Goal: Information Seeking & Learning: Learn about a topic

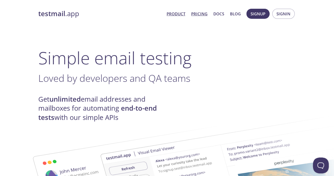
click at [198, 14] on link "Pricing" at bounding box center [199, 13] width 16 height 7
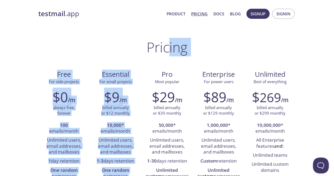
drag, startPoint x: 169, startPoint y: 50, endPoint x: 151, endPoint y: 61, distance: 21.7
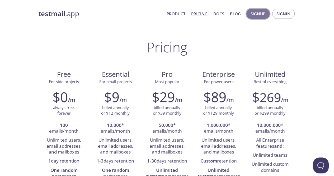
click at [267, 16] on button "Signup" at bounding box center [257, 14] width 23 height 10
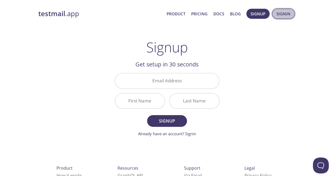
click at [274, 17] on button "Signin" at bounding box center [283, 14] width 22 height 10
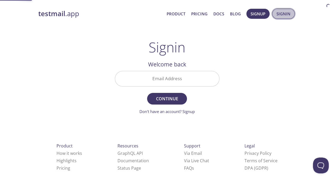
click at [274, 17] on button "Signin" at bounding box center [283, 14] width 22 height 10
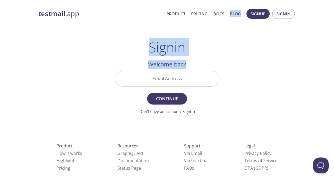
drag, startPoint x: 223, startPoint y: 28, endPoint x: 218, endPoint y: 15, distance: 13.7
click at [218, 15] on div "testmail .app Product Pricing Docs Blog Signup Signin Signin Welcome back Email…" at bounding box center [167, 115] width 270 height 220
click at [218, 15] on link "Docs" at bounding box center [218, 13] width 11 height 7
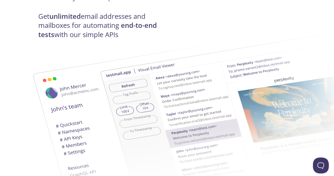
scroll to position [82, 0]
click at [153, 97] on img at bounding box center [242, 112] width 285 height 179
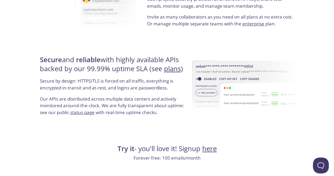
scroll to position [985, 0]
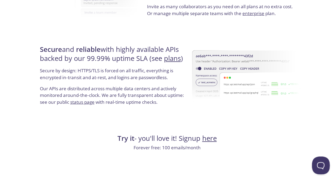
click at [316, 159] on button "Open Beacon popover" at bounding box center [320, 164] width 16 height 16
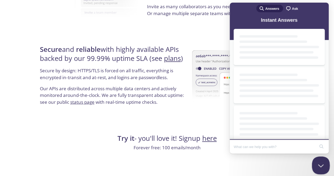
scroll to position [0, 0]
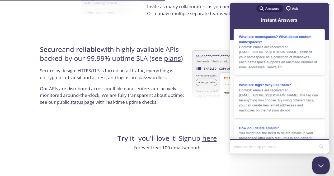
click at [317, 161] on button "Close Beacon popover" at bounding box center [320, 164] width 16 height 16
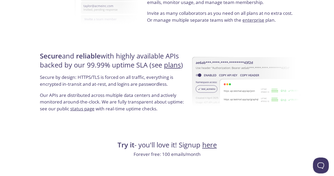
scroll to position [978, 0]
